Goal: Task Accomplishment & Management: Manage account settings

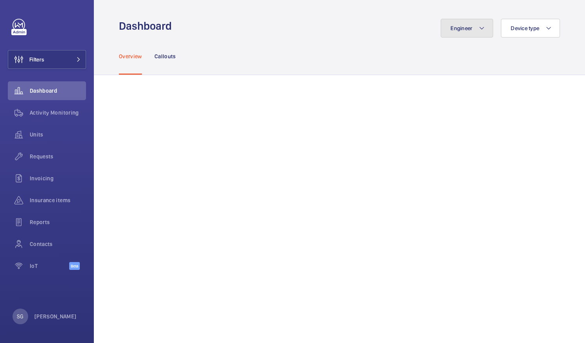
click at [463, 26] on span "Engineer" at bounding box center [461, 28] width 22 height 6
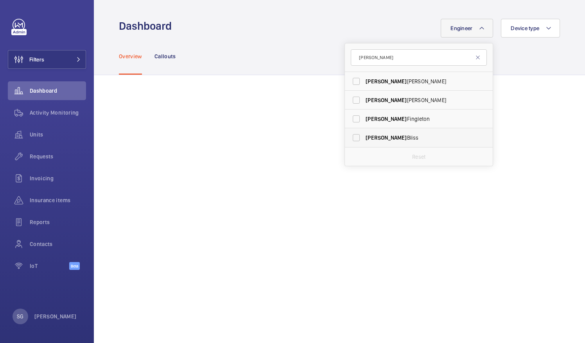
type input "[PERSON_NAME]"
click at [351, 136] on label "[PERSON_NAME]" at bounding box center [413, 137] width 136 height 19
click at [351, 136] on input "[PERSON_NAME]" at bounding box center [356, 138] width 16 height 16
checkbox input "true"
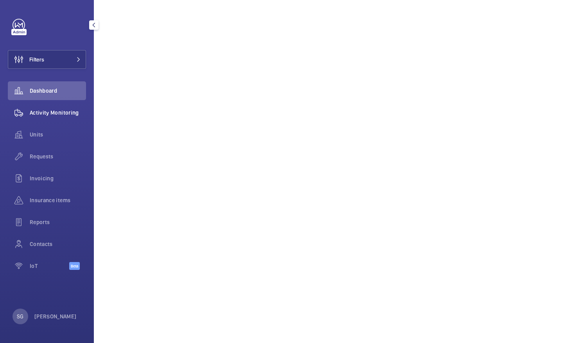
click at [41, 114] on span "Activity Monitoring" at bounding box center [58, 113] width 56 height 8
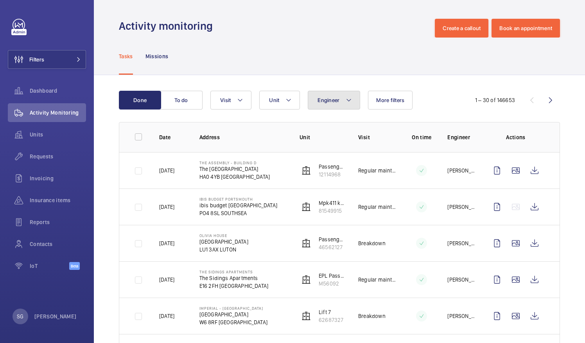
click at [327, 100] on span "Engineer" at bounding box center [328, 100] width 22 height 6
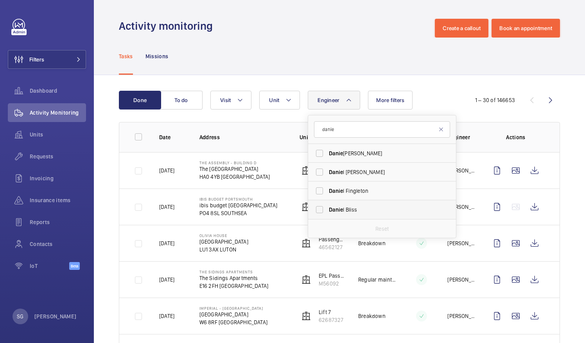
type input "danie"
click at [318, 209] on label "[PERSON_NAME]" at bounding box center [376, 209] width 136 height 19
click at [318, 209] on input "[PERSON_NAME]" at bounding box center [319, 210] width 16 height 16
checkbox input "true"
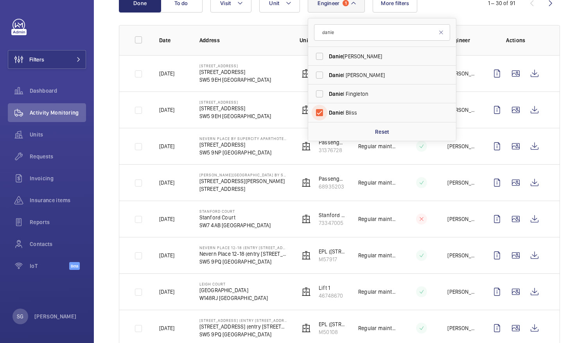
scroll to position [99, 0]
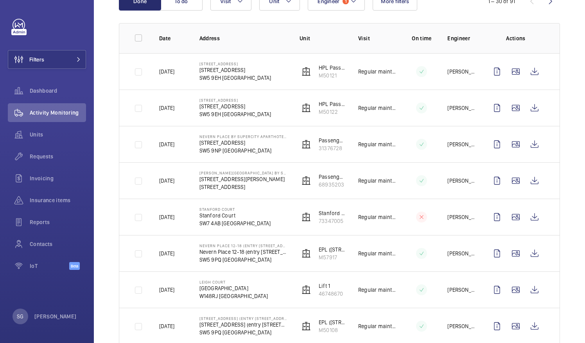
scroll to position [0, 0]
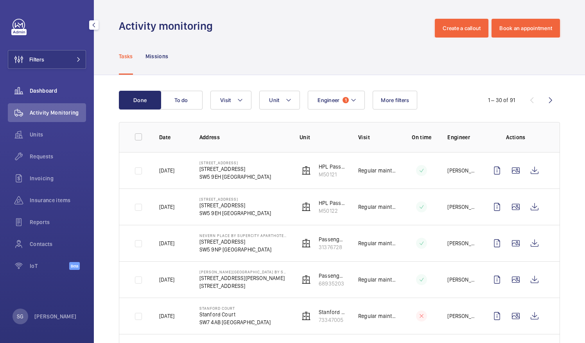
click at [44, 90] on span "Dashboard" at bounding box center [58, 91] width 56 height 8
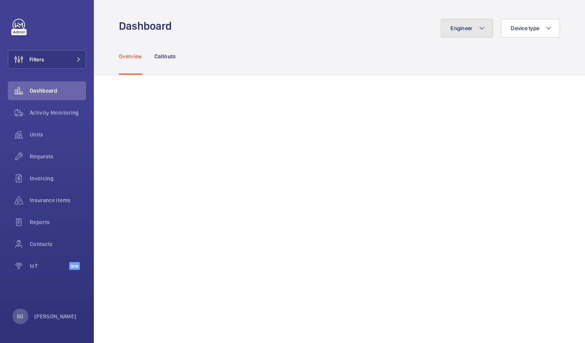
click at [471, 26] on button "Engineer" at bounding box center [466, 28] width 52 height 19
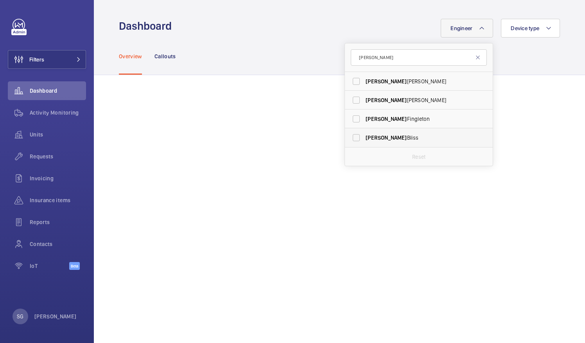
type input "[PERSON_NAME]"
click at [345, 137] on label "[PERSON_NAME]" at bounding box center [413, 137] width 136 height 19
click at [348, 137] on input "[PERSON_NAME]" at bounding box center [356, 138] width 16 height 16
click at [347, 137] on label "[PERSON_NAME]" at bounding box center [413, 137] width 136 height 19
click at [348, 137] on input "[PERSON_NAME]" at bounding box center [356, 138] width 16 height 16
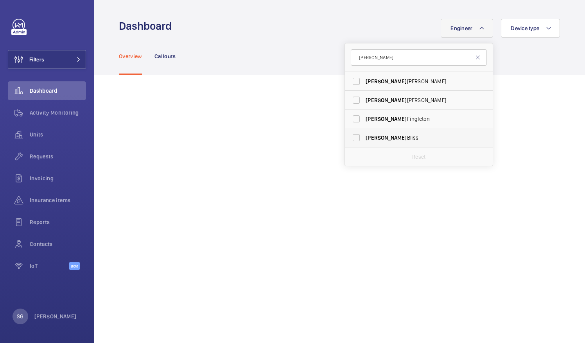
click at [347, 137] on label "[PERSON_NAME]" at bounding box center [413, 137] width 136 height 19
click at [348, 137] on input "[PERSON_NAME]" at bounding box center [356, 138] width 16 height 16
click at [348, 139] on label "[PERSON_NAME]" at bounding box center [413, 137] width 136 height 19
click at [348, 139] on input "[PERSON_NAME]" at bounding box center [356, 138] width 16 height 16
checkbox input "false"
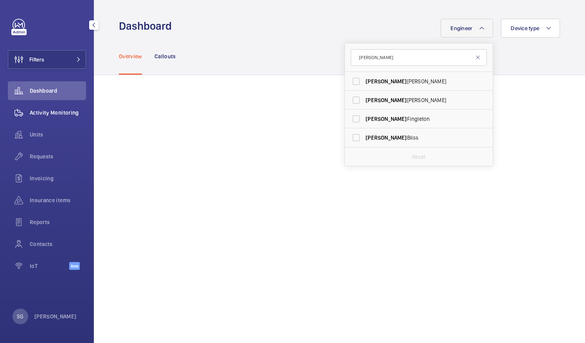
click at [58, 115] on span "Activity Monitoring" at bounding box center [58, 113] width 56 height 8
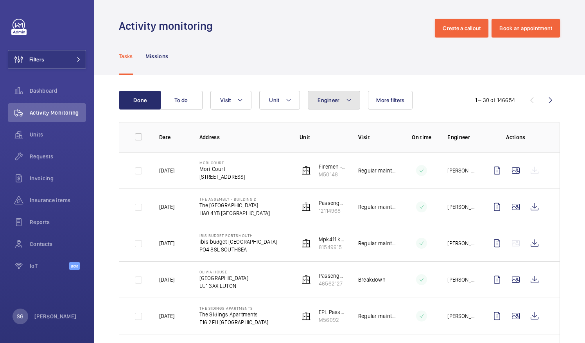
click at [335, 100] on span "Engineer" at bounding box center [328, 100] width 22 height 6
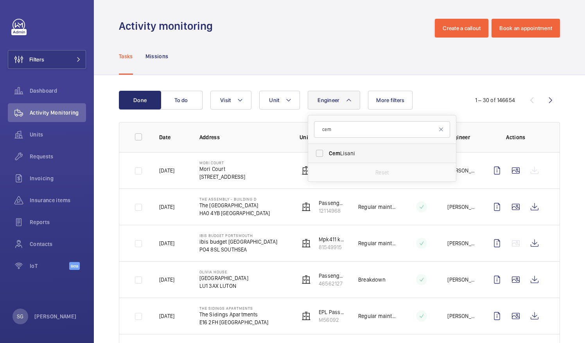
type input "cem"
click at [318, 156] on label "[PERSON_NAME]" at bounding box center [376, 153] width 136 height 19
click at [318, 156] on input "[PERSON_NAME]" at bounding box center [319, 153] width 16 height 16
checkbox input "true"
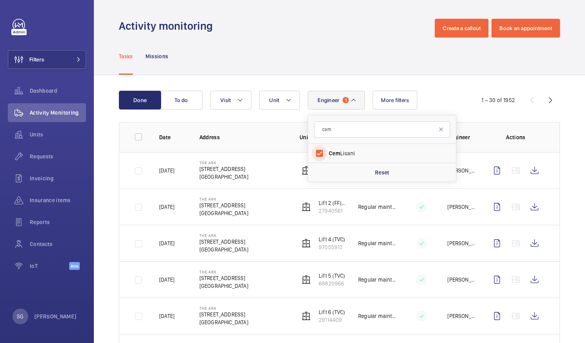
scroll to position [72, 0]
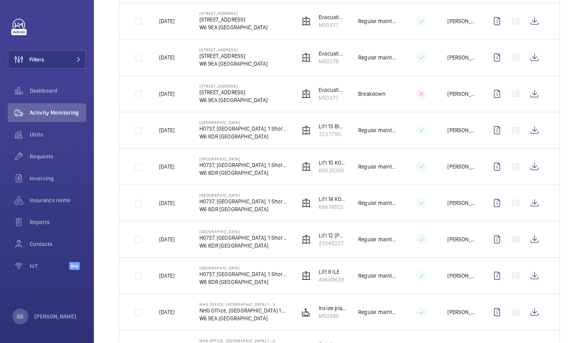
scroll to position [90, 0]
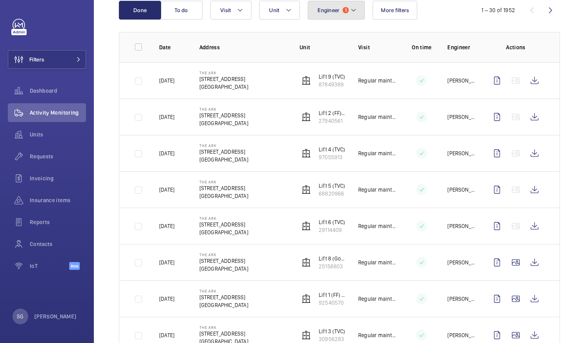
click at [345, 12] on span "1" at bounding box center [345, 10] width 6 height 6
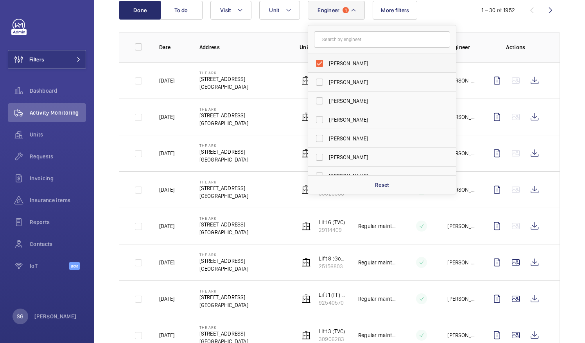
click at [318, 61] on label "[PERSON_NAME]" at bounding box center [376, 63] width 136 height 19
click at [318, 61] on input "[PERSON_NAME]" at bounding box center [319, 63] width 16 height 16
checkbox input "false"
